Goal: Task Accomplishment & Management: Use online tool/utility

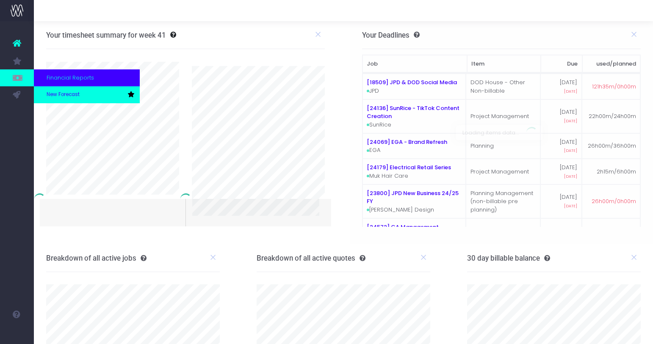
click at [55, 94] on span "New Forecast" at bounding box center [63, 95] width 33 height 8
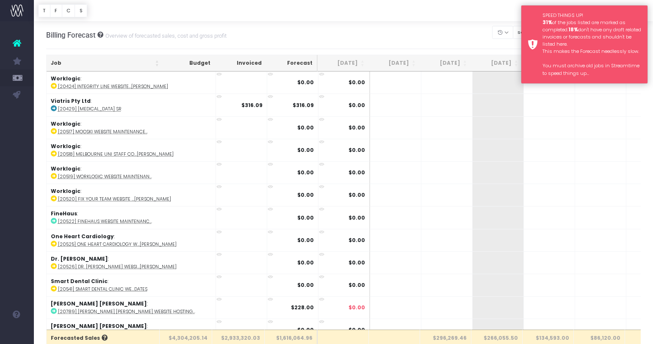
click at [551, 36] on div "SPEED THINGS UP! 31% of the jobs listed are marked as completed. 18% don't have…" at bounding box center [592, 44] width 99 height 65
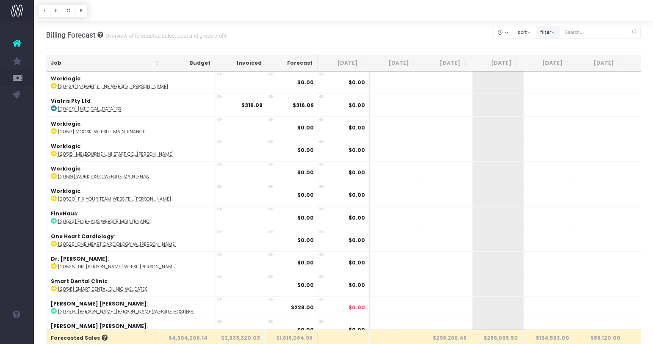
click at [554, 32] on button "filter" at bounding box center [548, 32] width 25 height 13
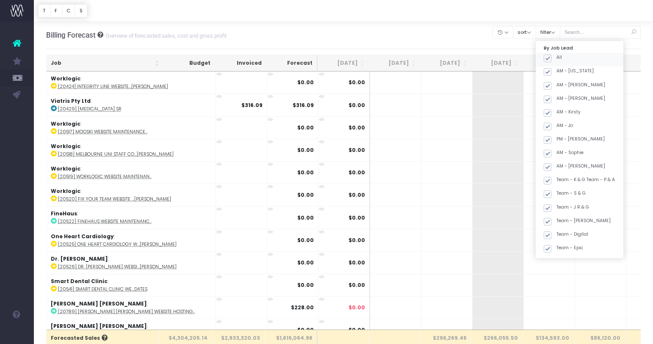
click at [551, 57] on span at bounding box center [548, 59] width 8 height 8
click at [558, 57] on input "All" at bounding box center [560, 57] width 6 height 6
checkbox input "false"
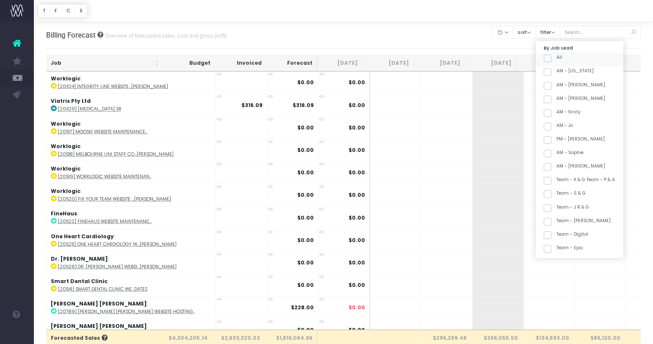
checkbox input "false"
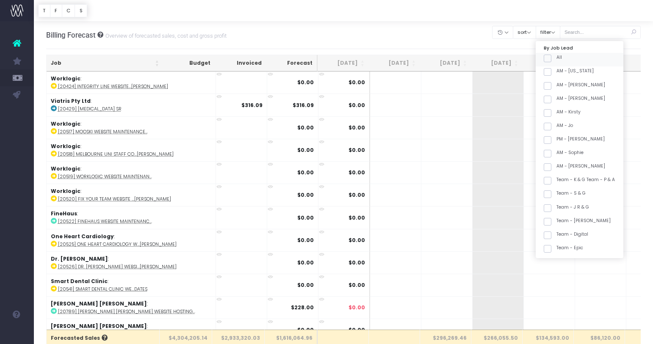
checkbox input "false"
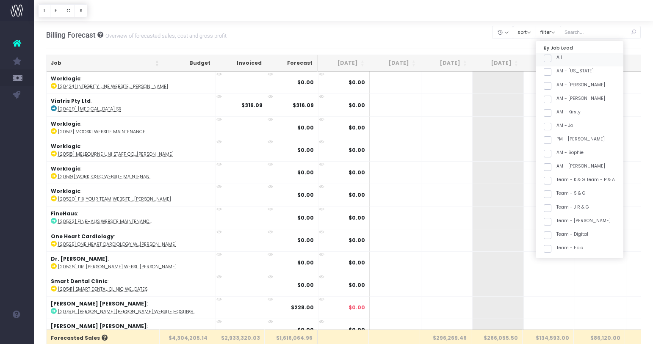
checkbox input "false"
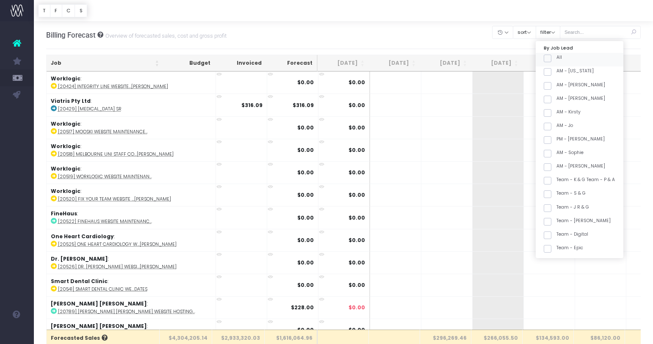
checkbox input "false"
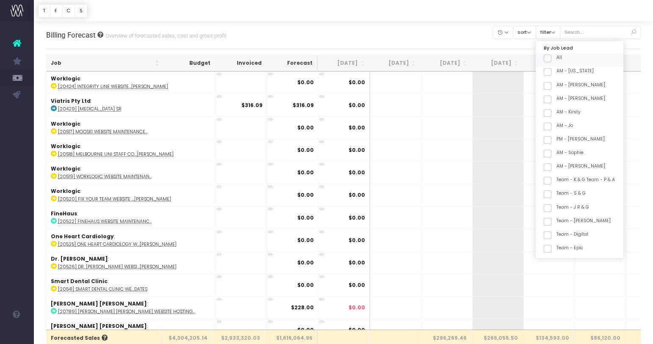
checkbox input "false"
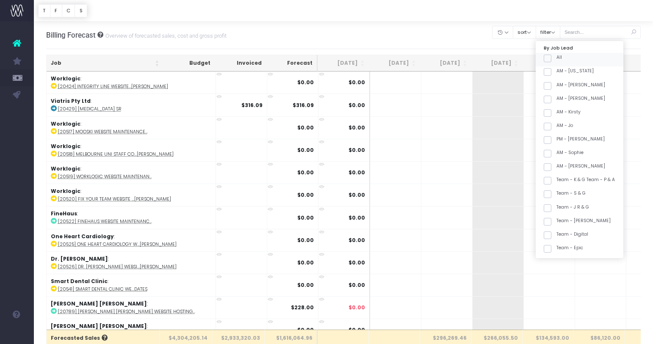
checkbox input "false"
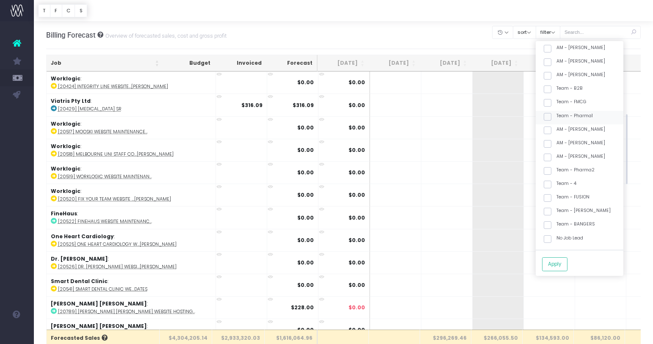
scroll to position [228, 0]
click at [593, 193] on label "Team - SPICE Girls" at bounding box center [577, 196] width 67 height 7
click at [562, 193] on input "Team - SPICE Girls" at bounding box center [560, 196] width 6 height 6
checkbox input "true"
click at [562, 269] on button "Apply" at bounding box center [554, 265] width 25 height 14
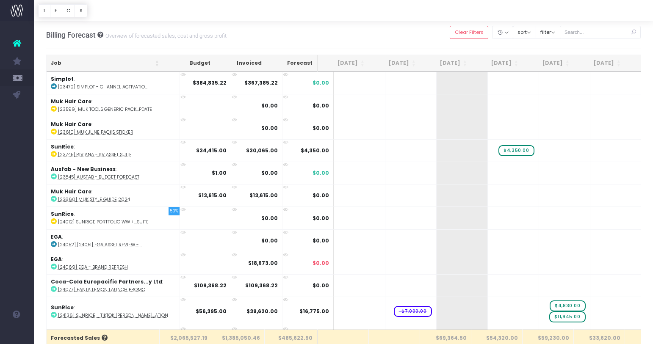
drag, startPoint x: 105, startPoint y: 61, endPoint x: 185, endPoint y: 66, distance: 80.2
click at [105, 61] on th "Job" at bounding box center [105, 63] width 117 height 17
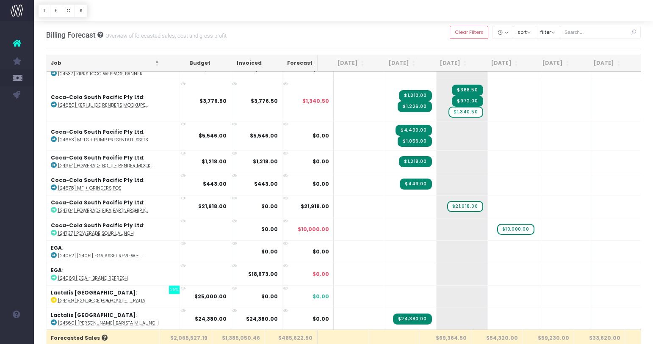
scroll to position [273, 0]
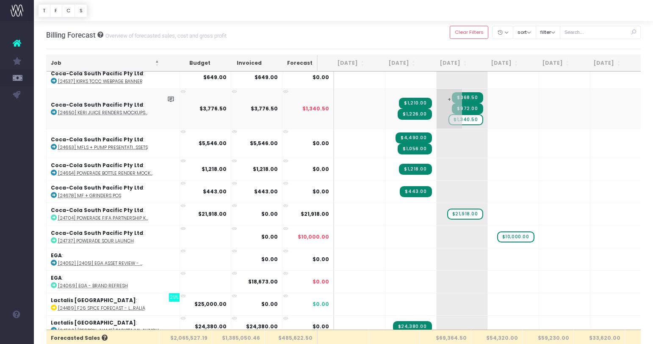
click at [449, 120] on span "$1,340.50" at bounding box center [466, 119] width 34 height 11
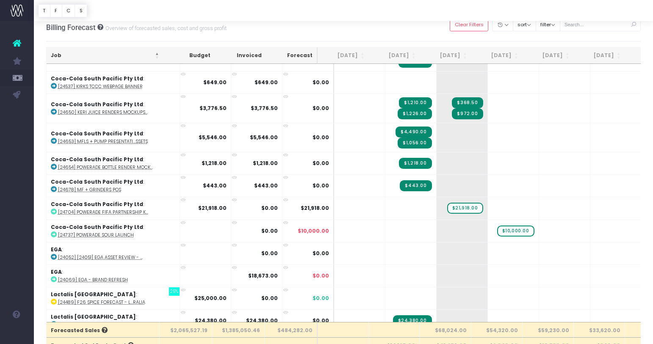
scroll to position [260, 0]
